Goal: Task Accomplishment & Management: Manage account settings

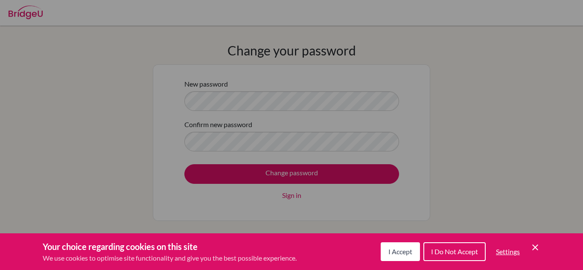
click at [394, 253] on span "I Accept" at bounding box center [400, 251] width 24 height 8
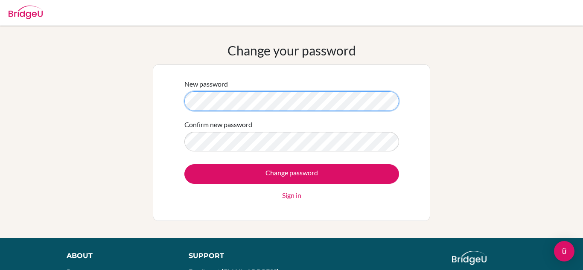
click at [173, 106] on div "New password Confirm new password Change password Sign in" at bounding box center [291, 142] width 277 height 157
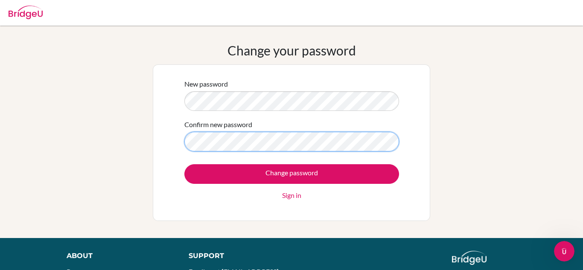
click at [184, 164] on input "Change password" at bounding box center [291, 174] width 215 height 20
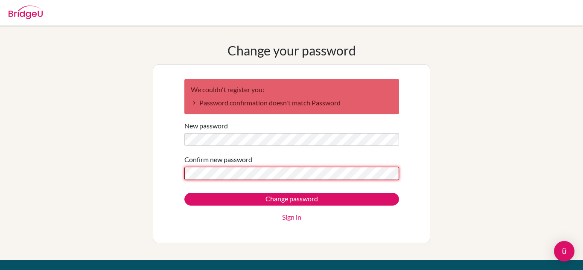
click at [184, 193] on input "Change password" at bounding box center [291, 199] width 215 height 13
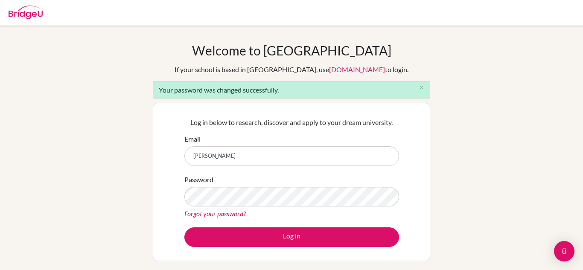
type input "ameliaet@amschool.org"
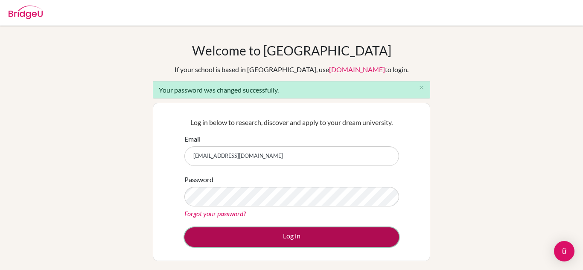
click at [282, 237] on button "Log in" at bounding box center [291, 237] width 215 height 20
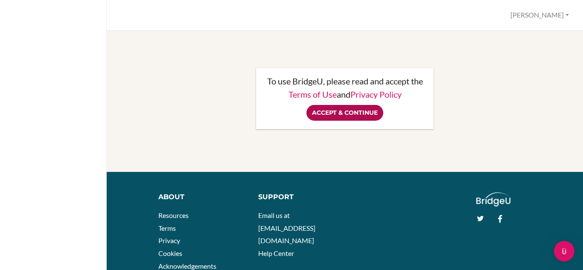
click at [362, 114] on input "Accept & Continue" at bounding box center [344, 113] width 77 height 16
